Goal: Find specific page/section: Find specific page/section

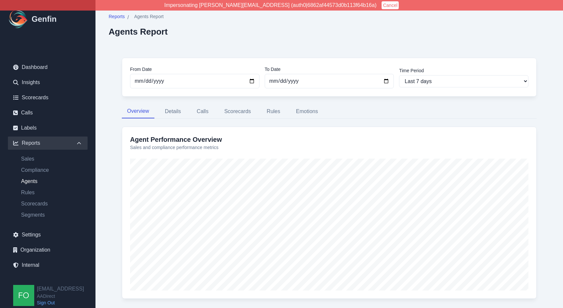
scroll to position [2, 0]
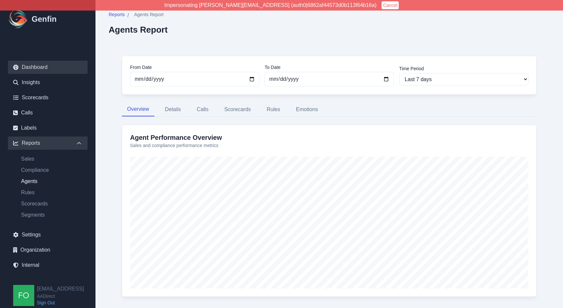
click at [41, 70] on link "Dashboard" at bounding box center [48, 67] width 80 height 13
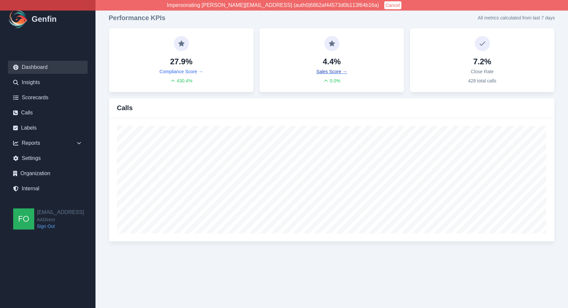
click at [331, 70] on link "Sales Score →" at bounding box center [331, 71] width 31 height 7
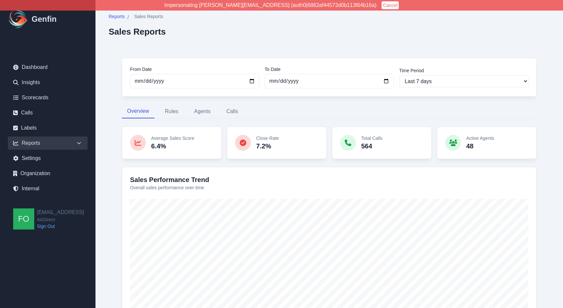
click at [116, 161] on div "From Date [DATE] To Date [DATE] Time Period Last 7 days Last 14 days Last 30 da…" at bounding box center [329, 286] width 441 height 484
click at [119, 16] on span "Reports" at bounding box center [117, 16] width 16 height 7
click at [276, 38] on div "Reports / Sales Reports Sales Reports From Date [DATE] To Date [DATE] Time Peri…" at bounding box center [329, 271] width 468 height 542
